Goal: Task Accomplishment & Management: Manage account settings

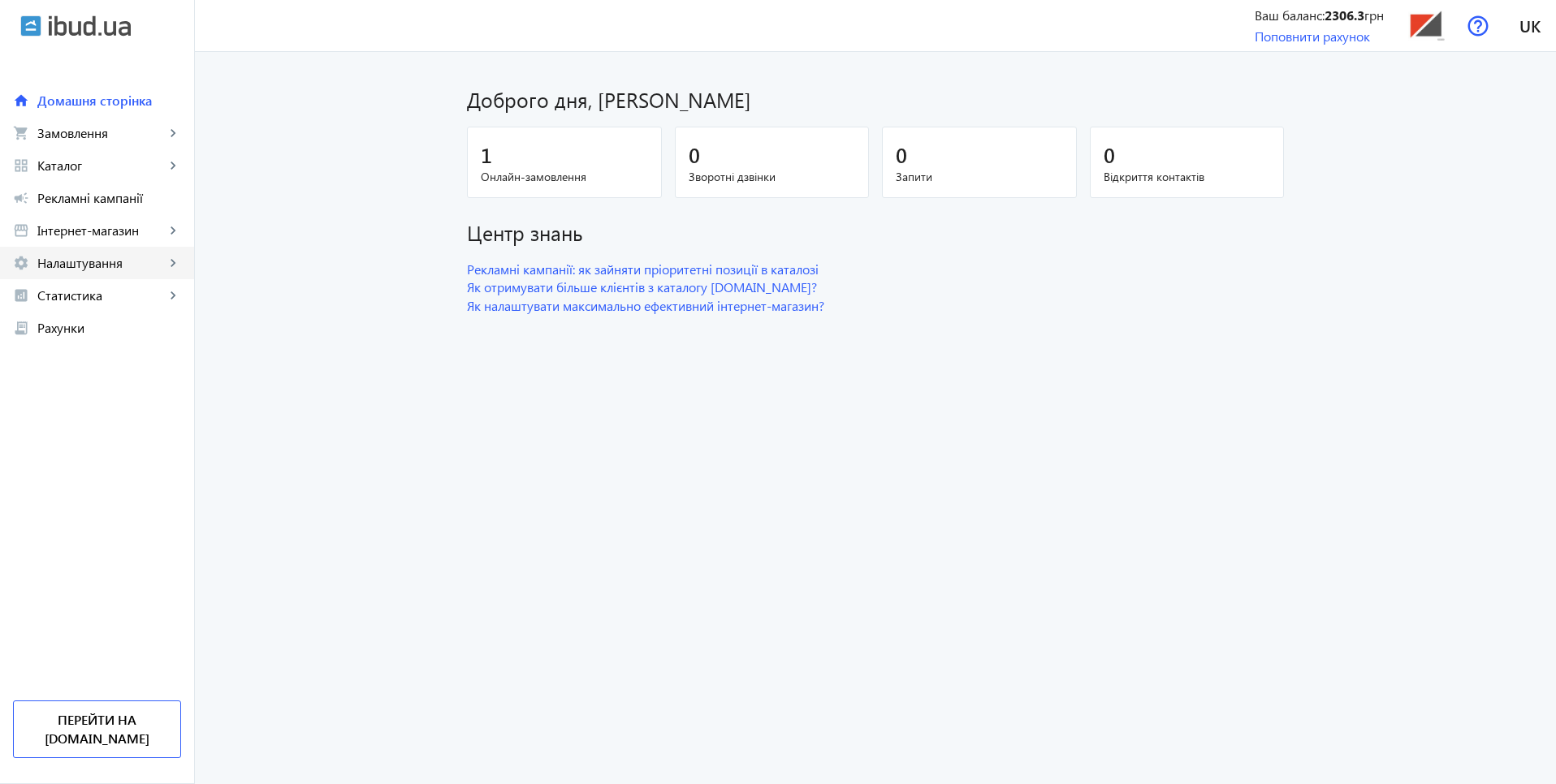
click at [78, 257] on span "Налаштування" at bounding box center [101, 262] width 128 height 16
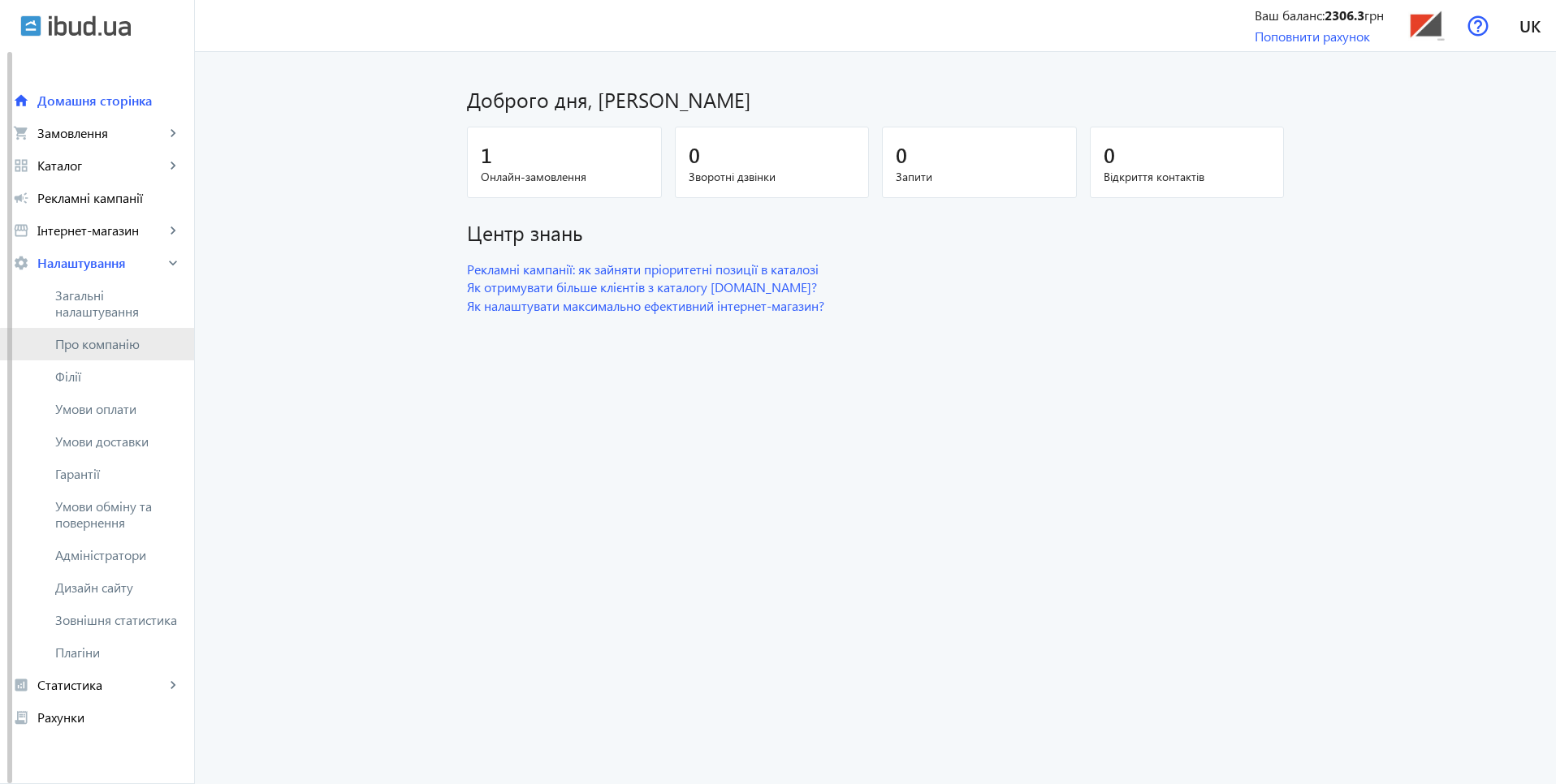
click at [104, 347] on span "Про компанію" at bounding box center [117, 344] width 126 height 16
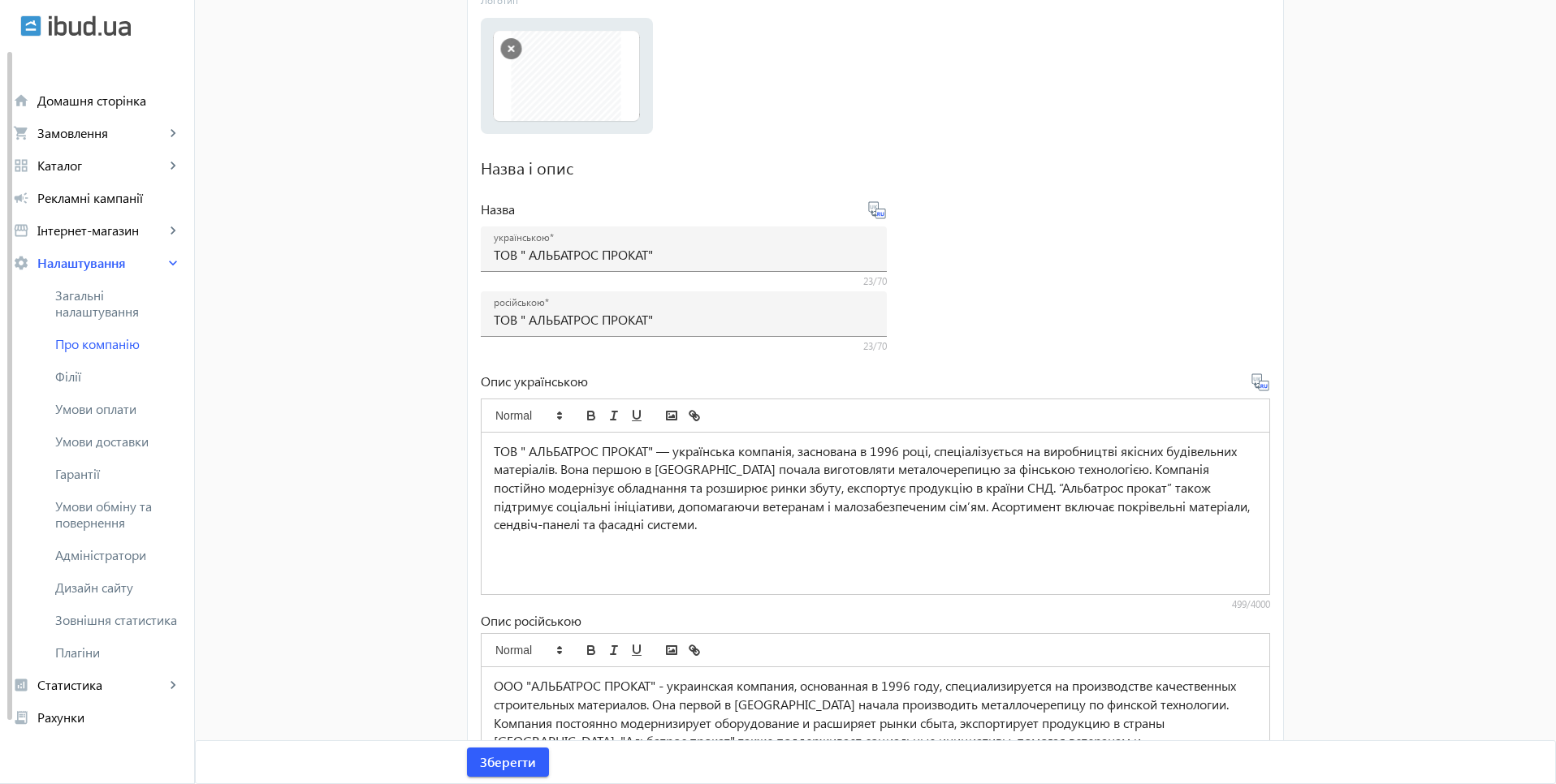
scroll to position [404, 0]
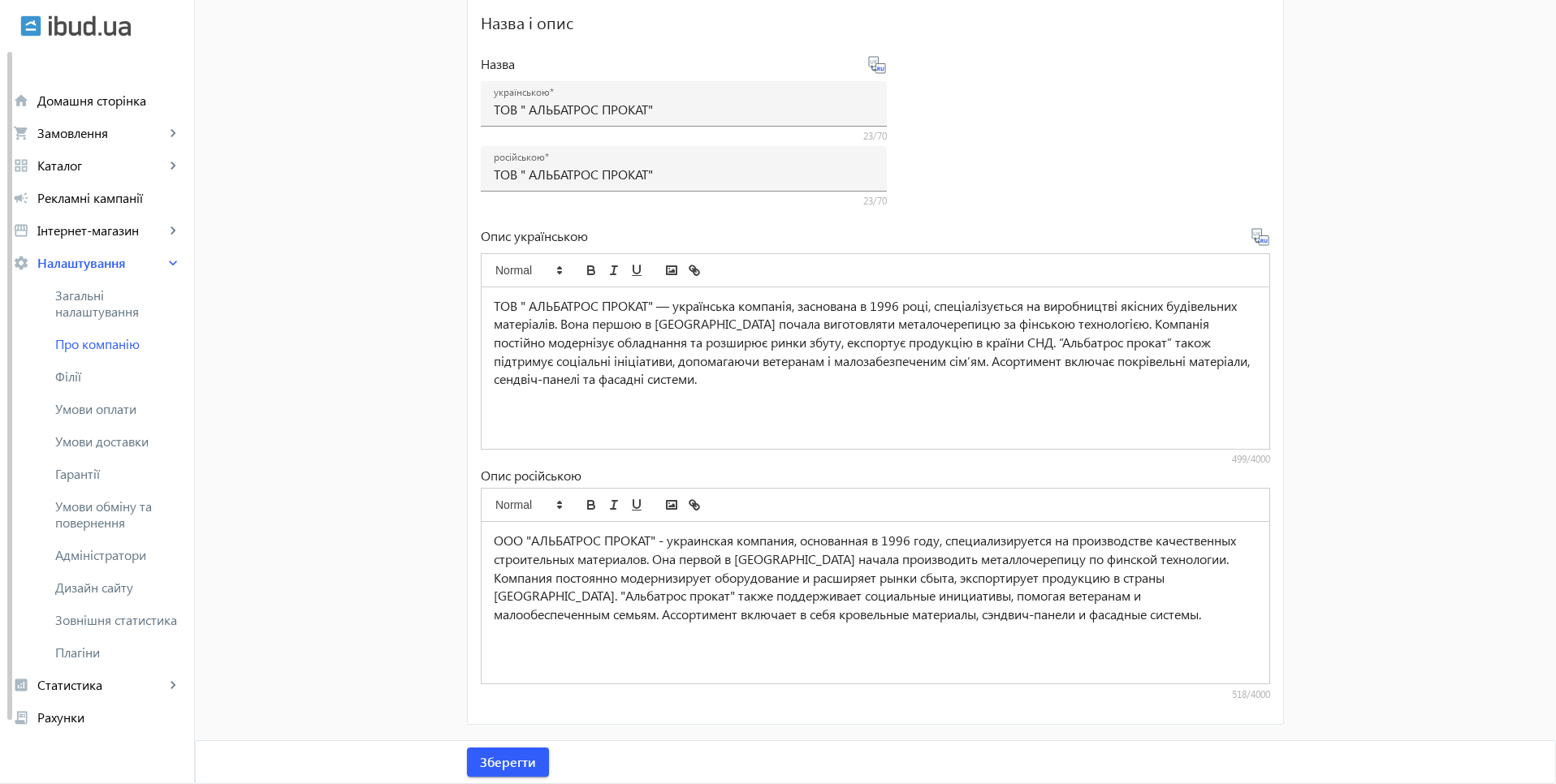
click at [521, 307] on p "ТОВ " АЛЬБАТРОС ПРОКАТ" — українська компанія, заснована в 1996 році, спеціалі…" at bounding box center [875, 344] width 763 height 93
click at [516, 763] on span "Зберегти" at bounding box center [508, 762] width 56 height 18
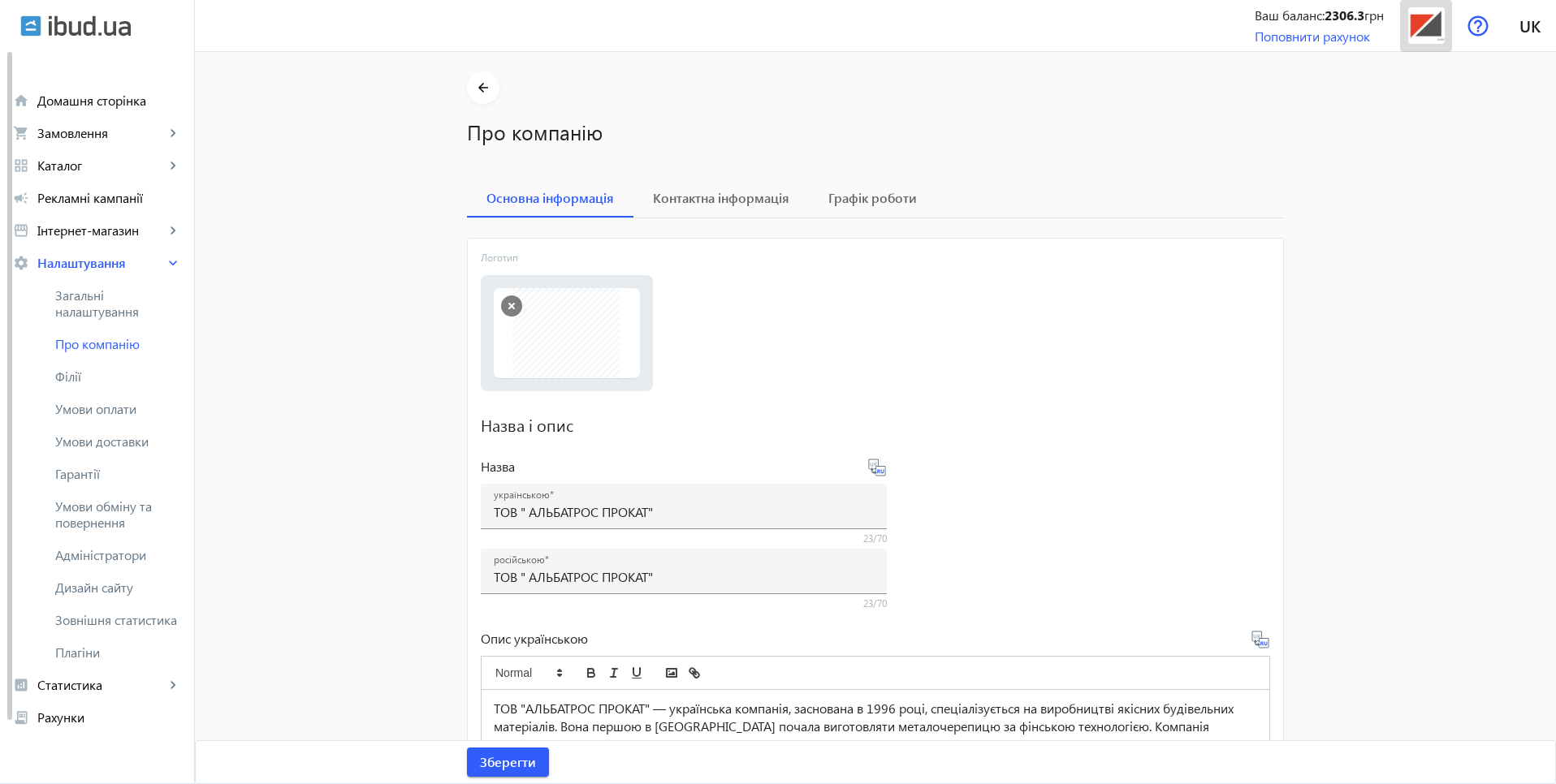
click at [1431, 32] on img at bounding box center [1426, 26] width 37 height 37
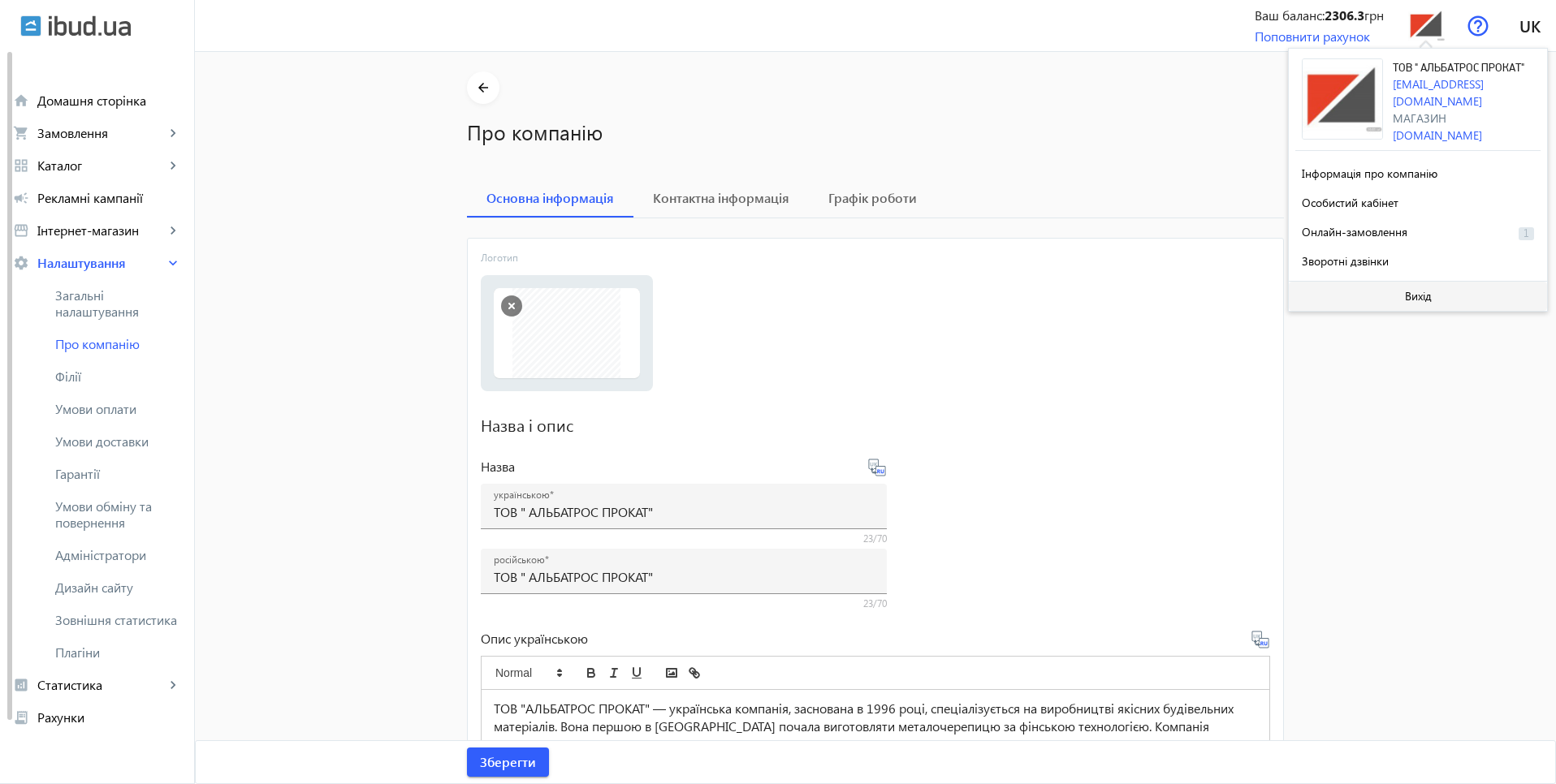
click at [1423, 315] on span at bounding box center [1417, 296] width 258 height 39
